Goal: Use online tool/utility: Utilize a website feature to perform a specific function

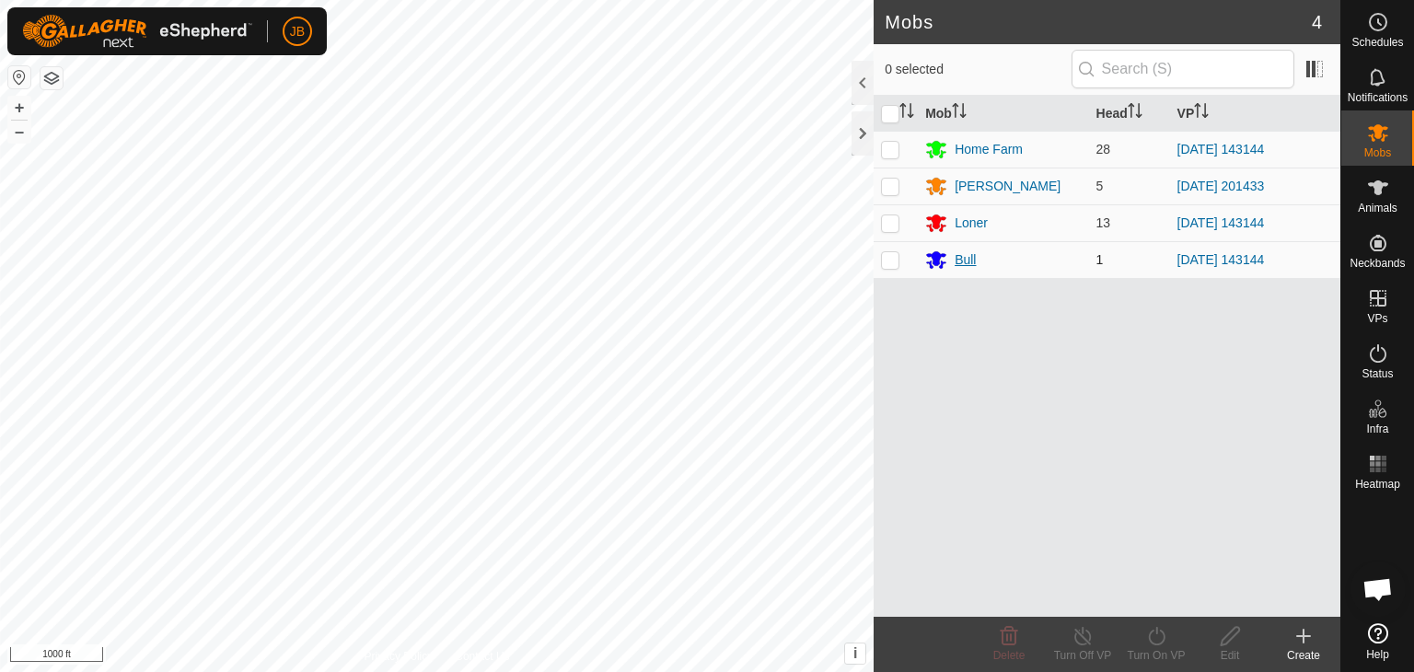
click at [974, 259] on div "Bull" at bounding box center [964, 259] width 21 height 19
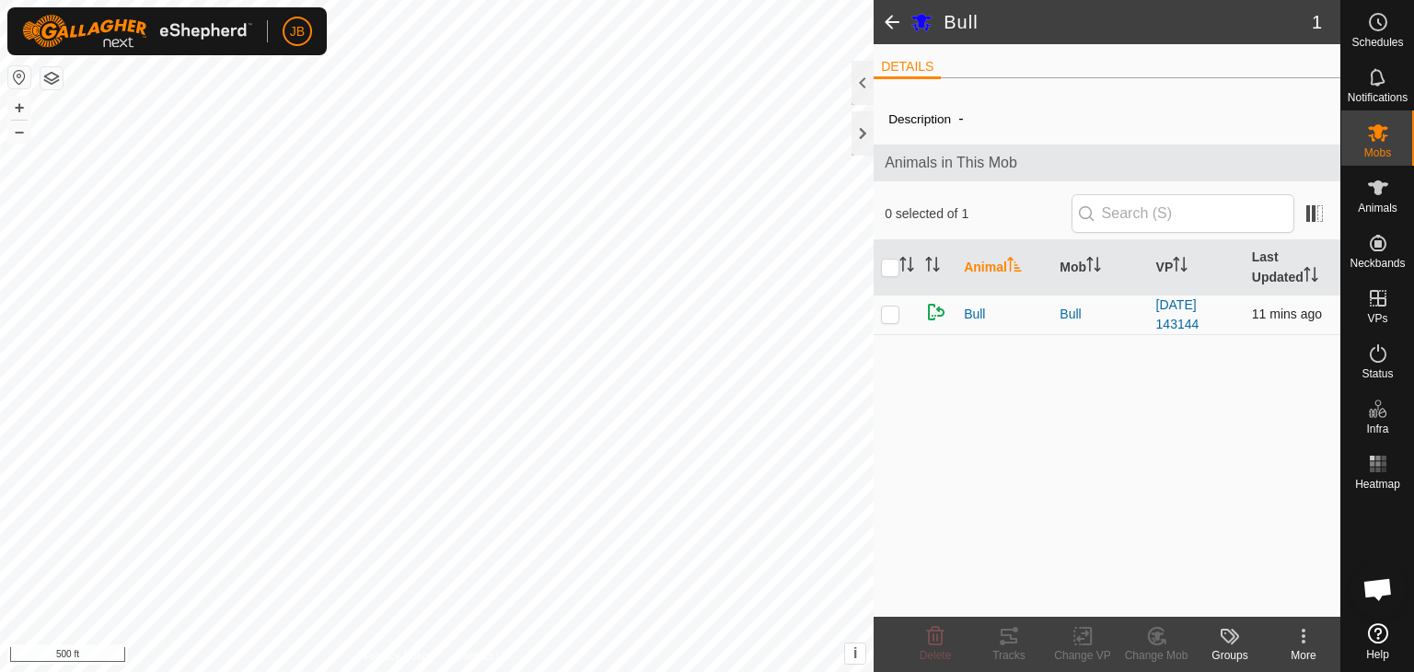
click at [893, 310] on p-checkbox at bounding box center [890, 313] width 18 height 15
checkbox input "true"
click at [1009, 642] on icon at bounding box center [1008, 636] width 17 height 15
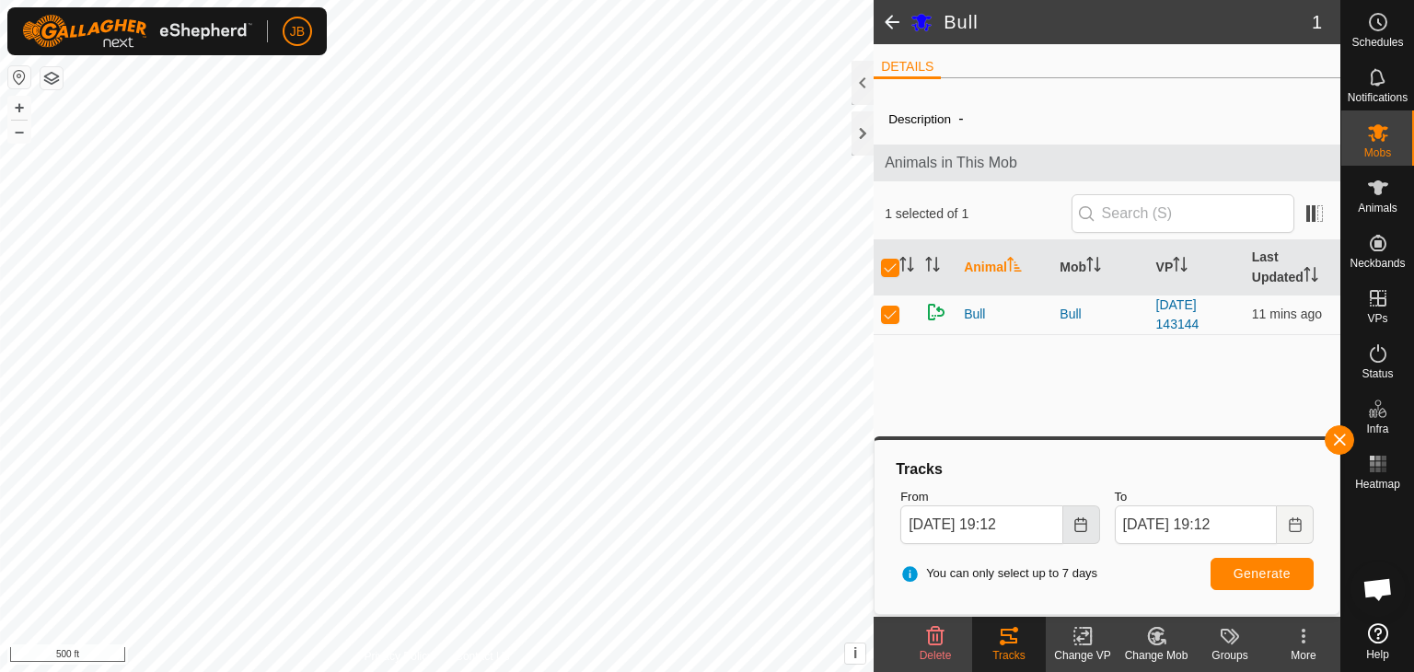
click at [1081, 517] on icon "Choose Date" at bounding box center [1080, 524] width 15 height 15
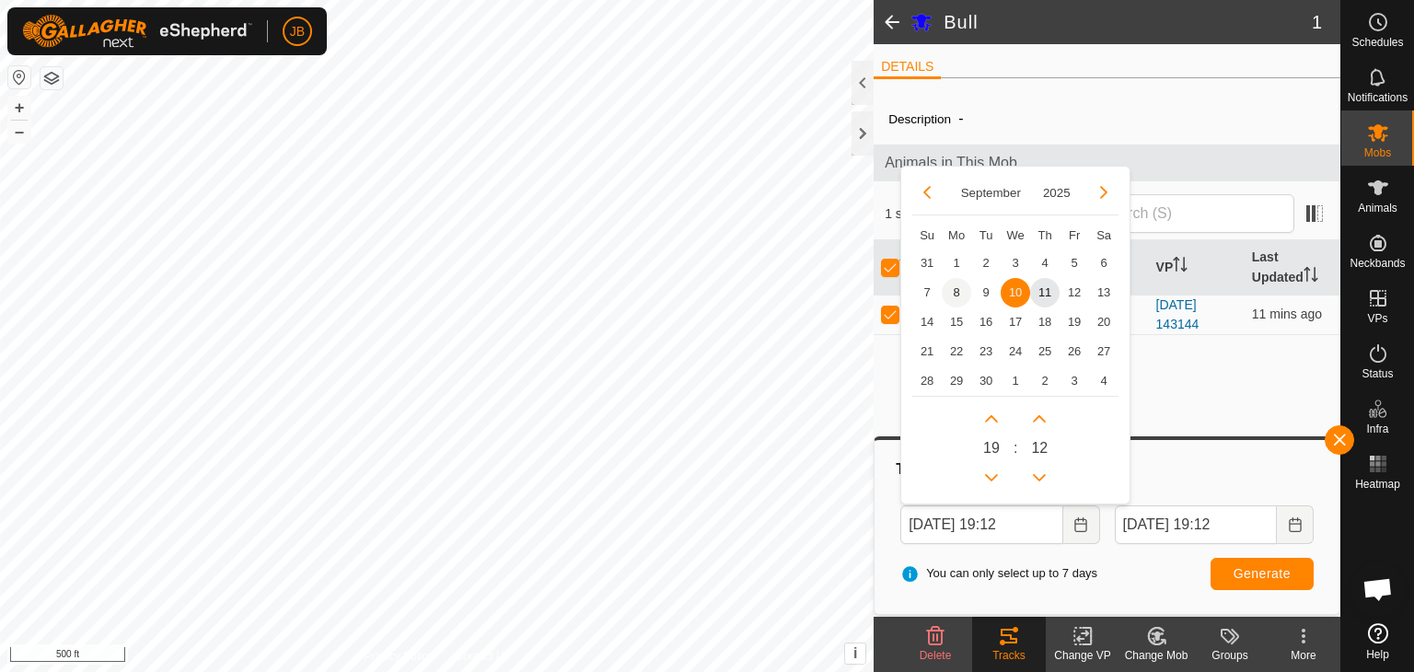
click at [959, 288] on span "8" at bounding box center [955, 292] width 29 height 29
type input "[DATE] 19:12"
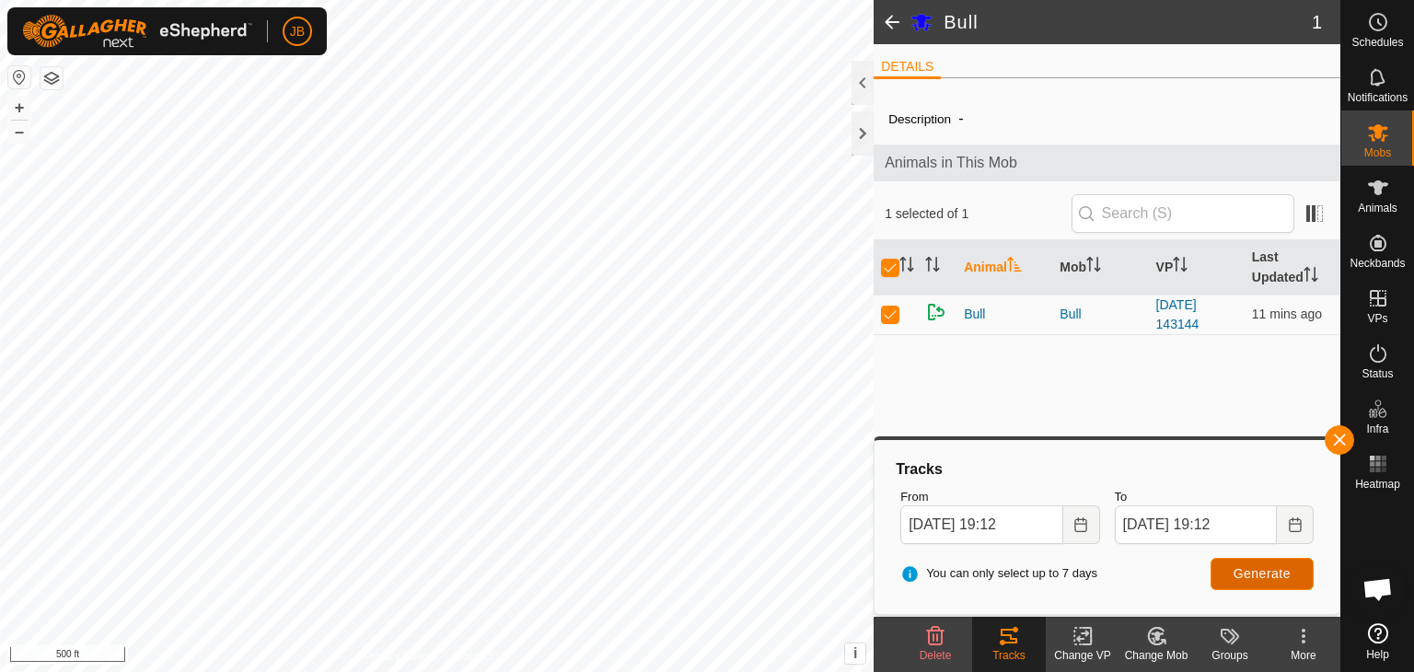
click at [1233, 571] on span "Generate" at bounding box center [1261, 573] width 57 height 15
